Goal: Find contact information: Find contact information

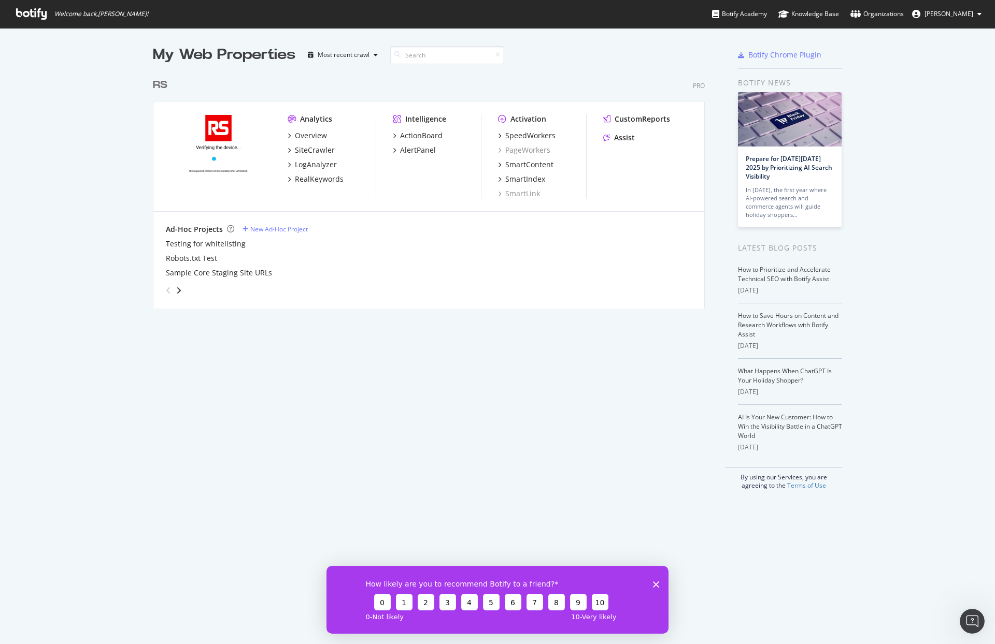
click at [166, 78] on div "RS" at bounding box center [162, 85] width 19 height 15
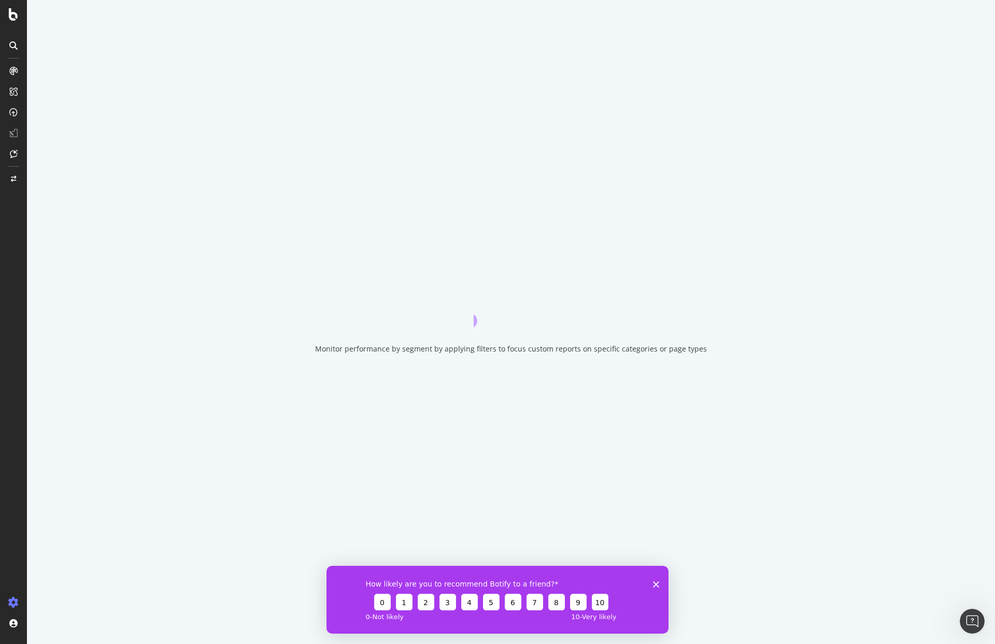
click at [165, 84] on div "Monitor performance by segment by applying filters to focus custom reports on s…" at bounding box center [511, 322] width 968 height 644
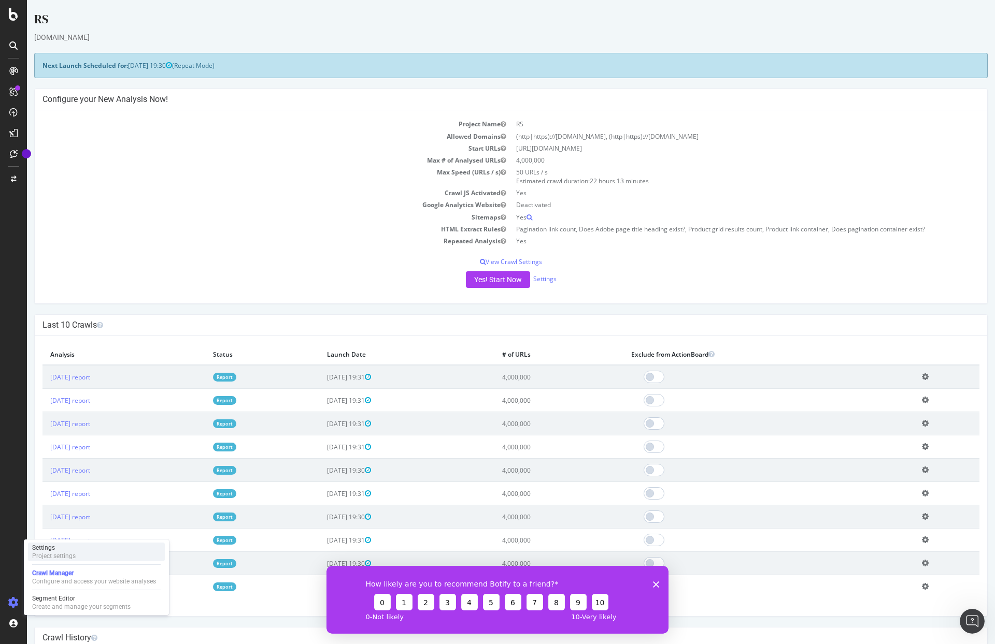
click at [75, 549] on div "Settings" at bounding box center [54, 548] width 44 height 8
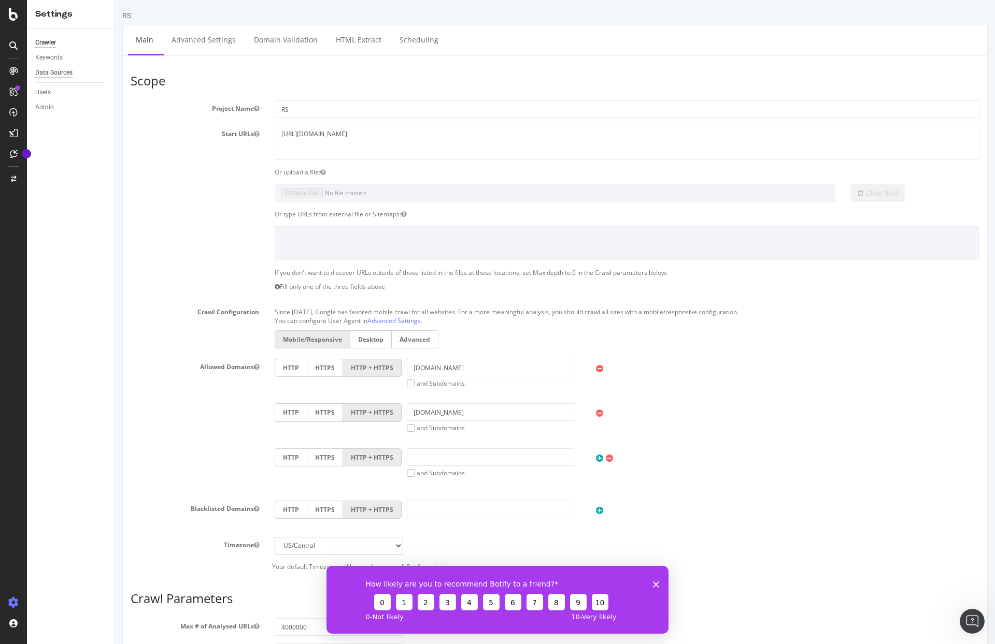
click at [56, 77] on div "Data Sources" at bounding box center [53, 72] width 37 height 11
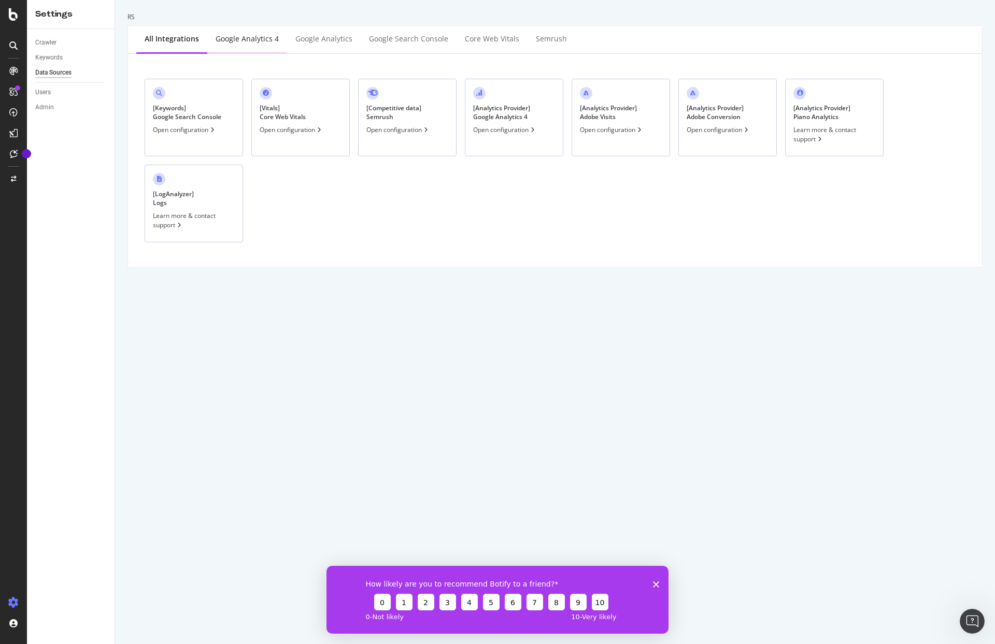
click at [264, 41] on div "Google Analytics 4" at bounding box center [246, 39] width 63 height 10
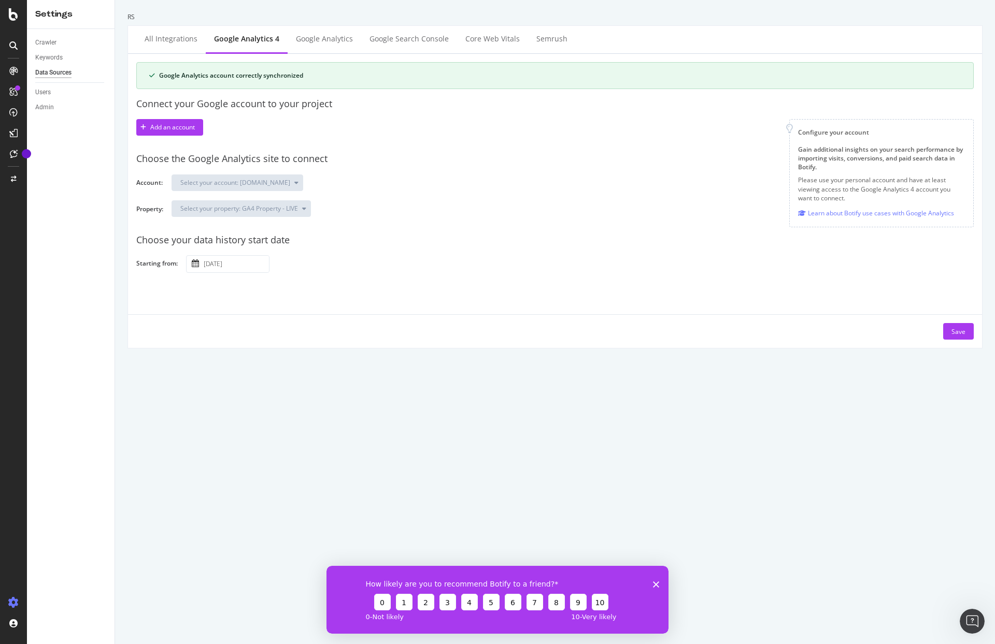
click at [17, 22] on div at bounding box center [13, 322] width 27 height 644
click at [15, 16] on icon at bounding box center [13, 14] width 9 height 12
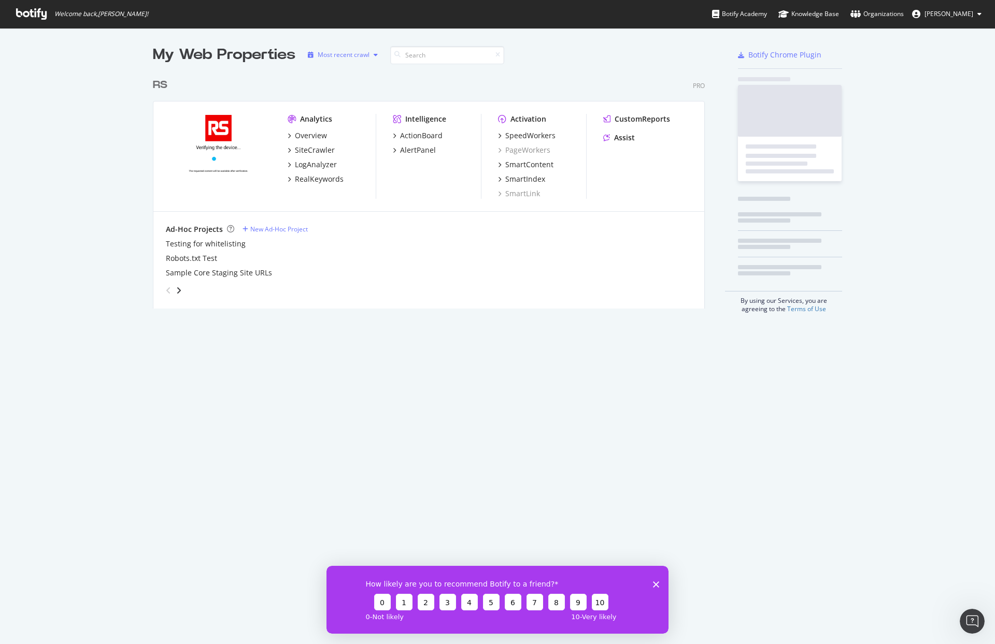
scroll to position [637, 979]
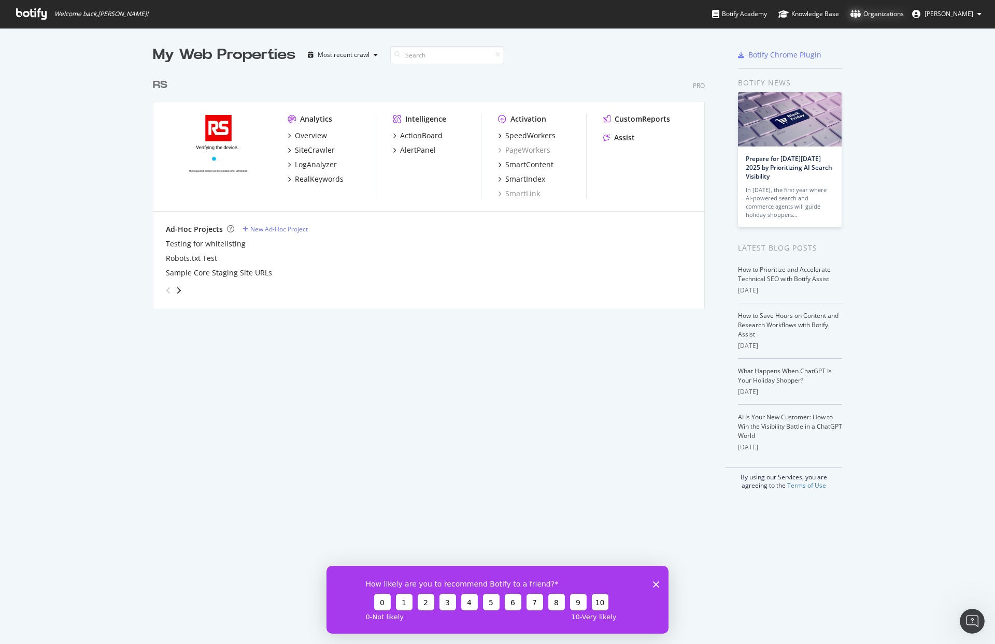
click at [850, 15] on icon at bounding box center [855, 14] width 10 height 8
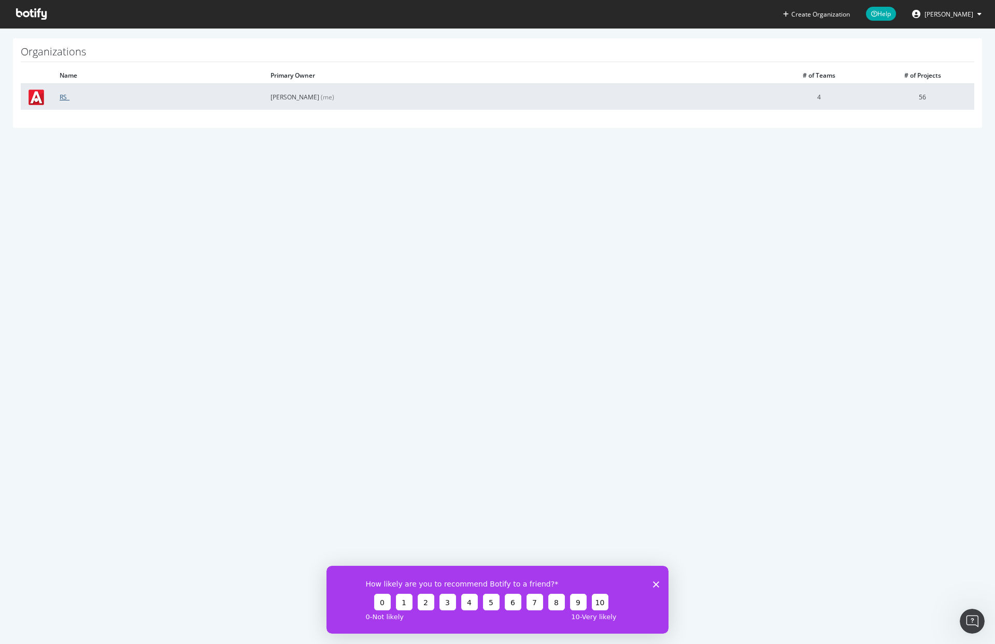
click at [62, 97] on link "RS_" at bounding box center [65, 97] width 10 height 9
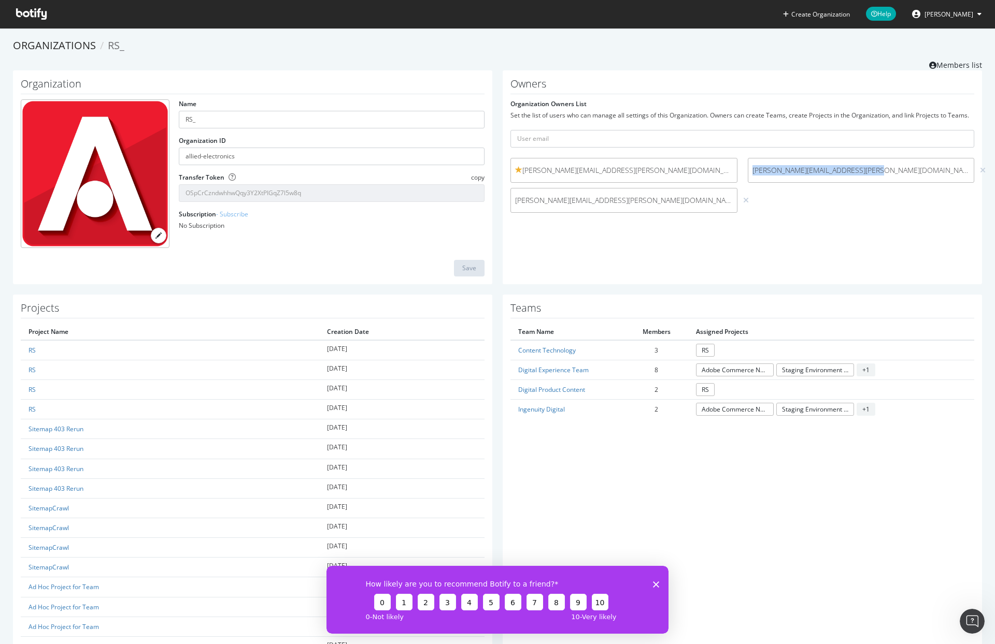
drag, startPoint x: 880, startPoint y: 169, endPoint x: 741, endPoint y: 171, distance: 138.3
click at [747, 171] on div "brandon.shallenberger@rsgroup.com" at bounding box center [860, 170] width 227 height 25
copy span "brandon.shallenberger@rsgroup.com"
click at [966, 17] on span "[PERSON_NAME]" at bounding box center [948, 14] width 49 height 9
click at [948, 131] on link "Log Out" at bounding box center [938, 128] width 99 height 16
